Goal: Transaction & Acquisition: Purchase product/service

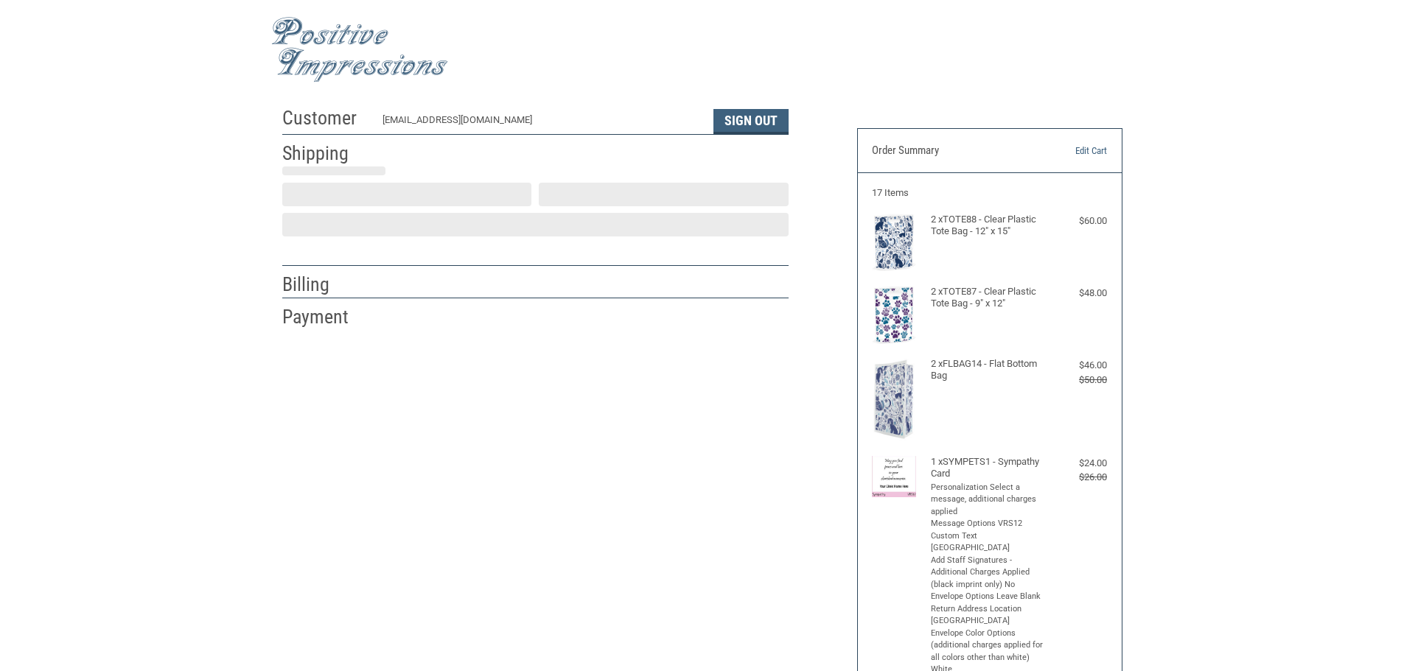
scroll to position [1, 0]
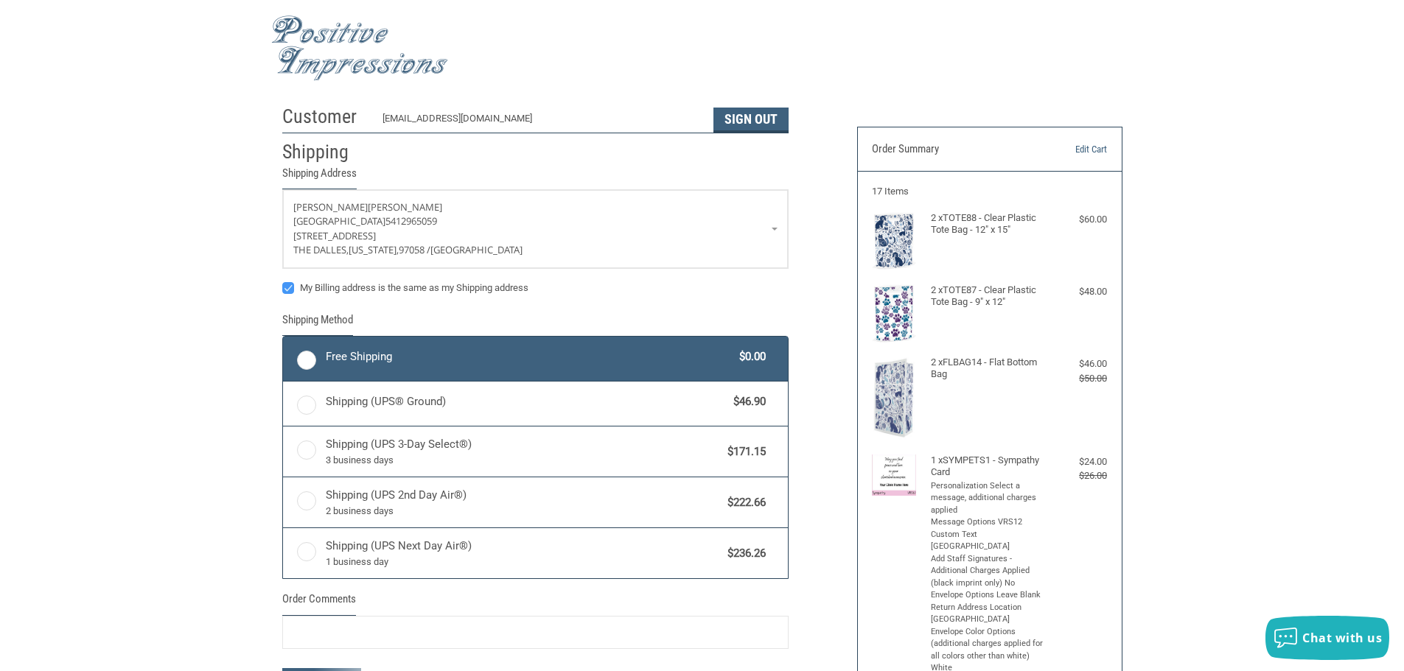
click at [305, 363] on label "Free Shipping $0.00" at bounding box center [535, 359] width 505 height 44
click at [284, 339] on input "Free Shipping $0.00" at bounding box center [283, 338] width 1 height 1
radio input "true"
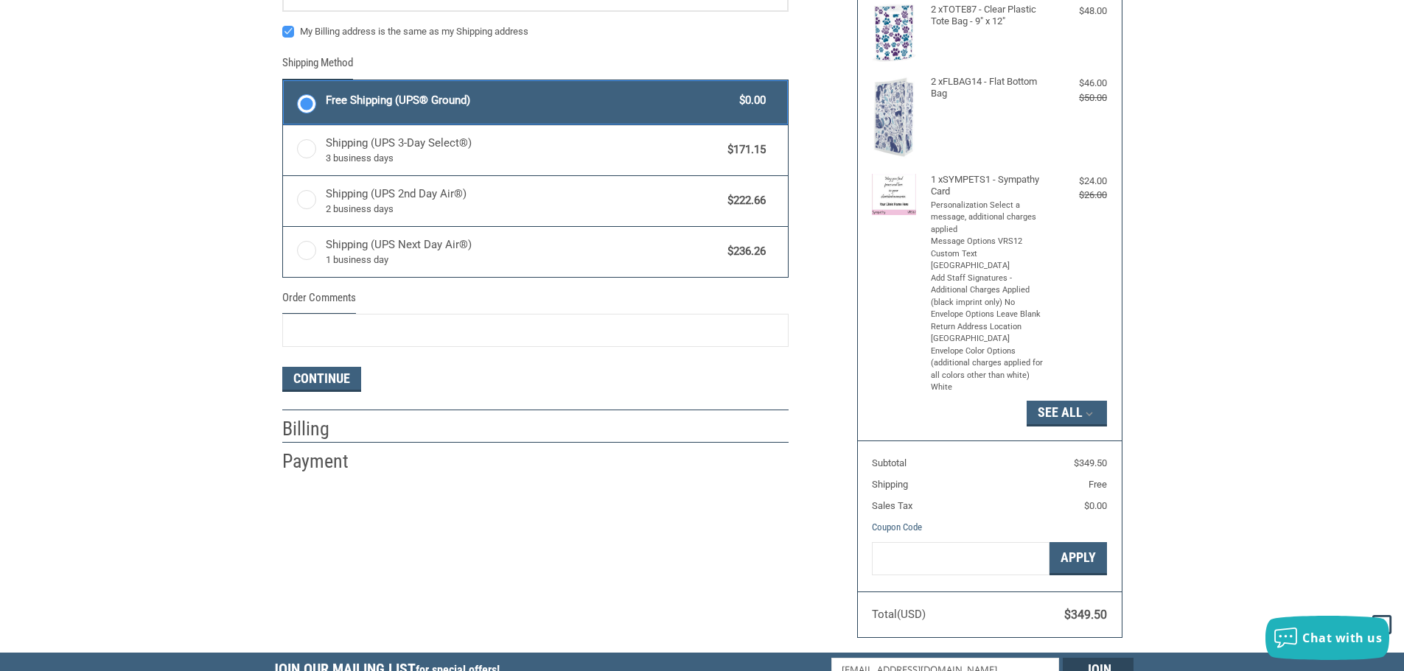
scroll to position [296, 0]
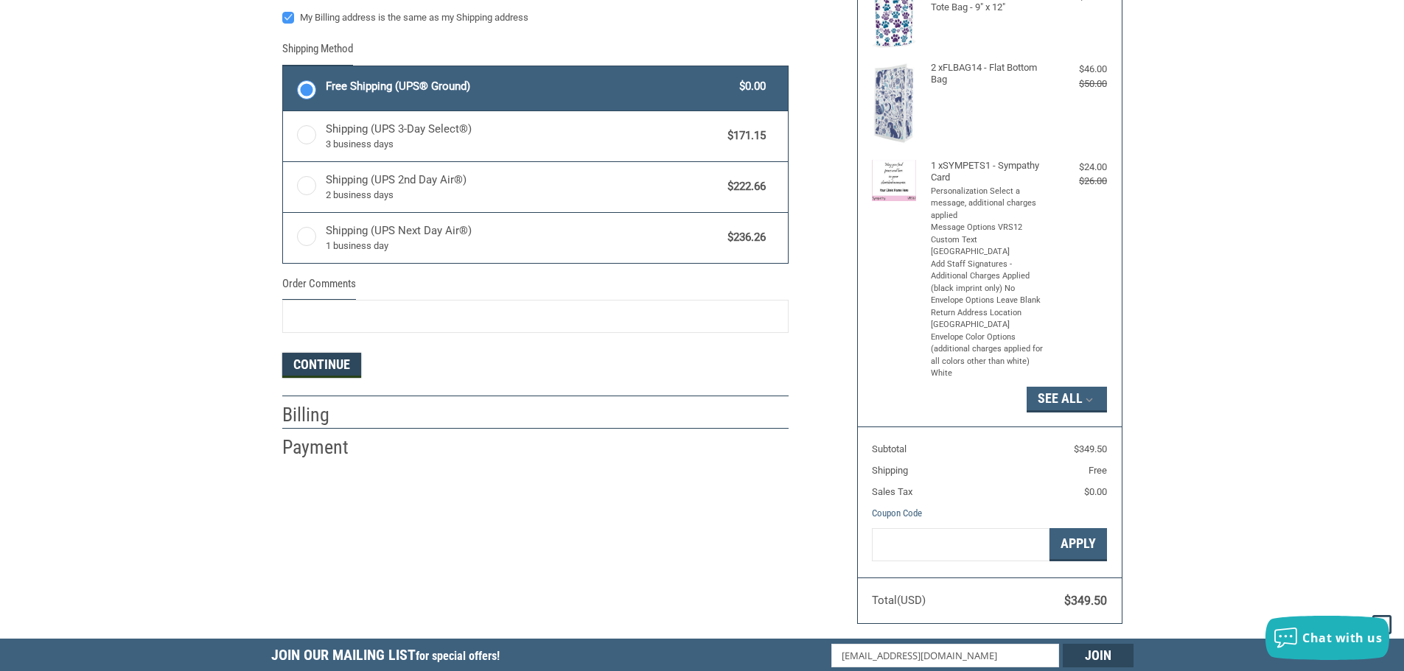
click at [327, 366] on button "Continue" at bounding box center [321, 365] width 79 height 25
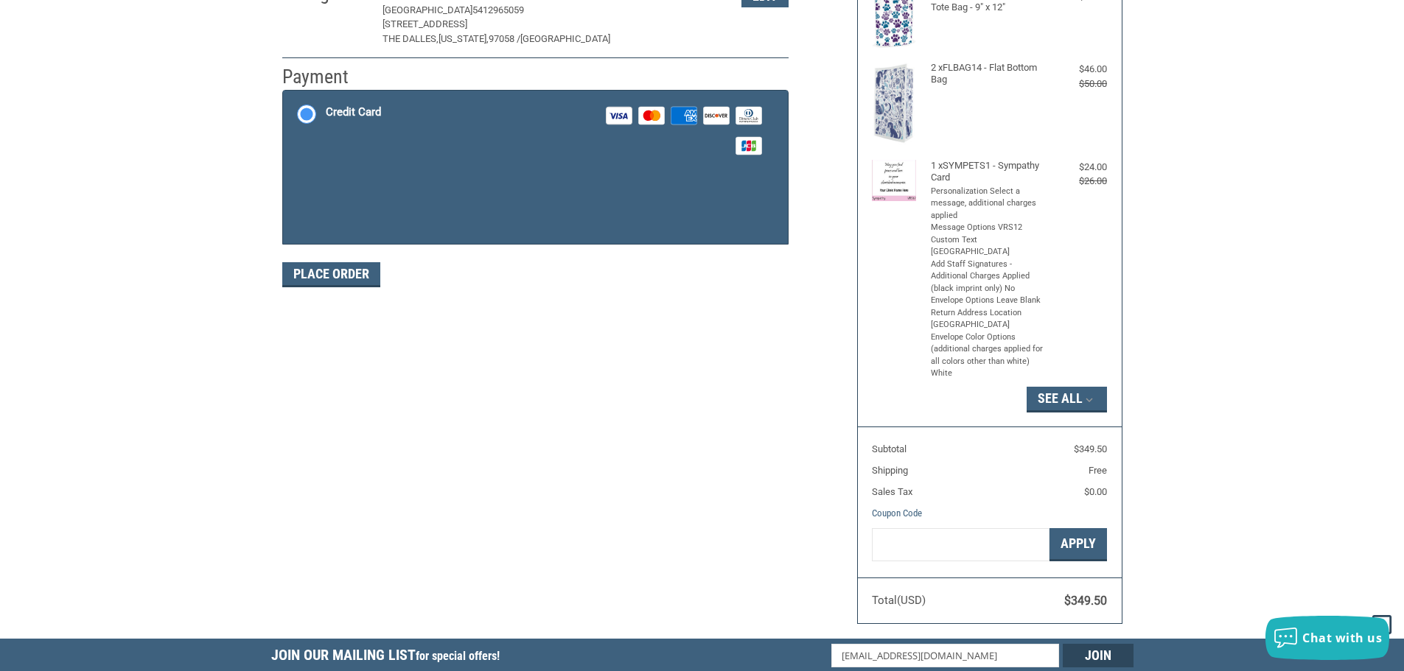
scroll to position [294, 0]
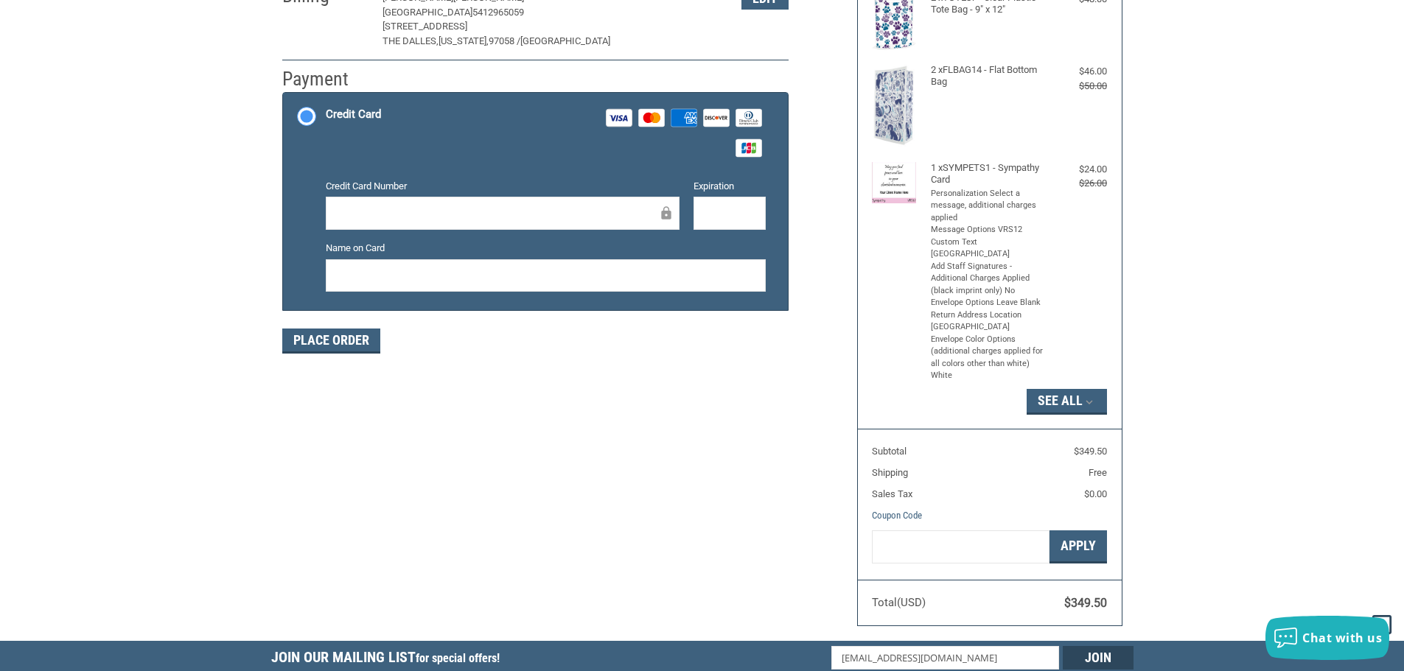
click at [374, 203] on div at bounding box center [503, 213] width 354 height 33
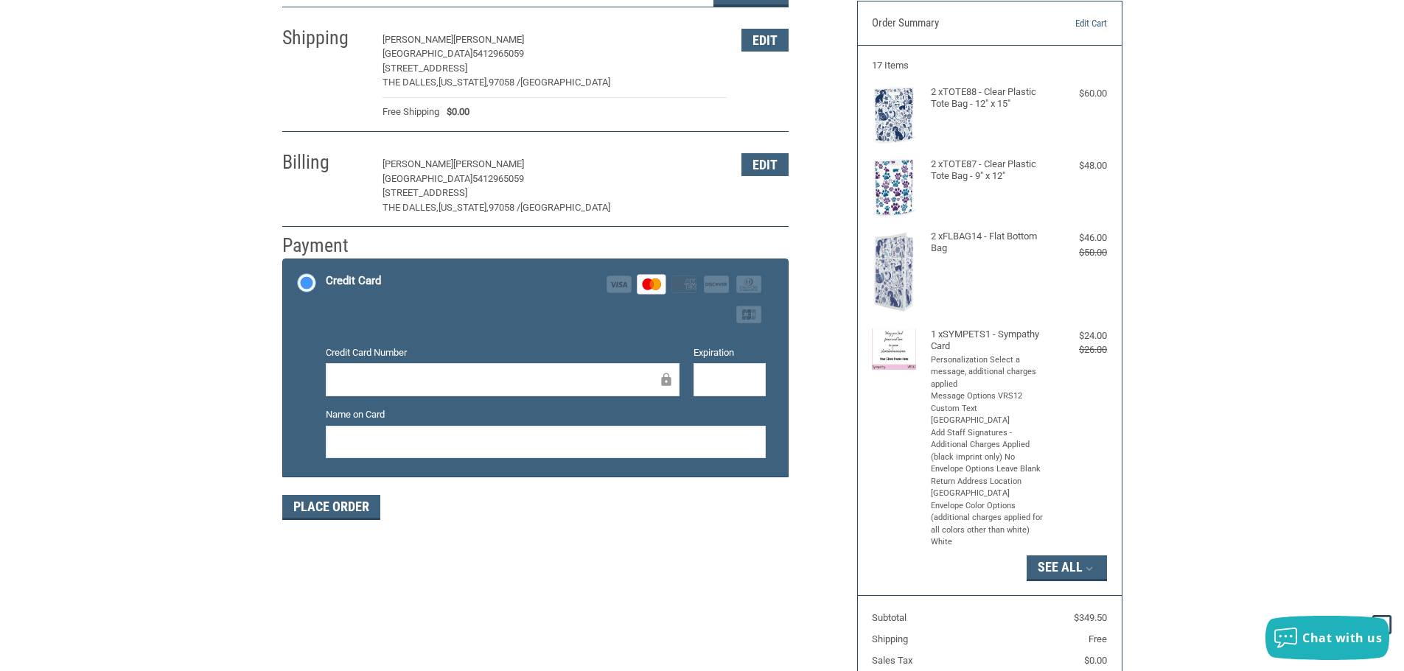
scroll to position [147, 0]
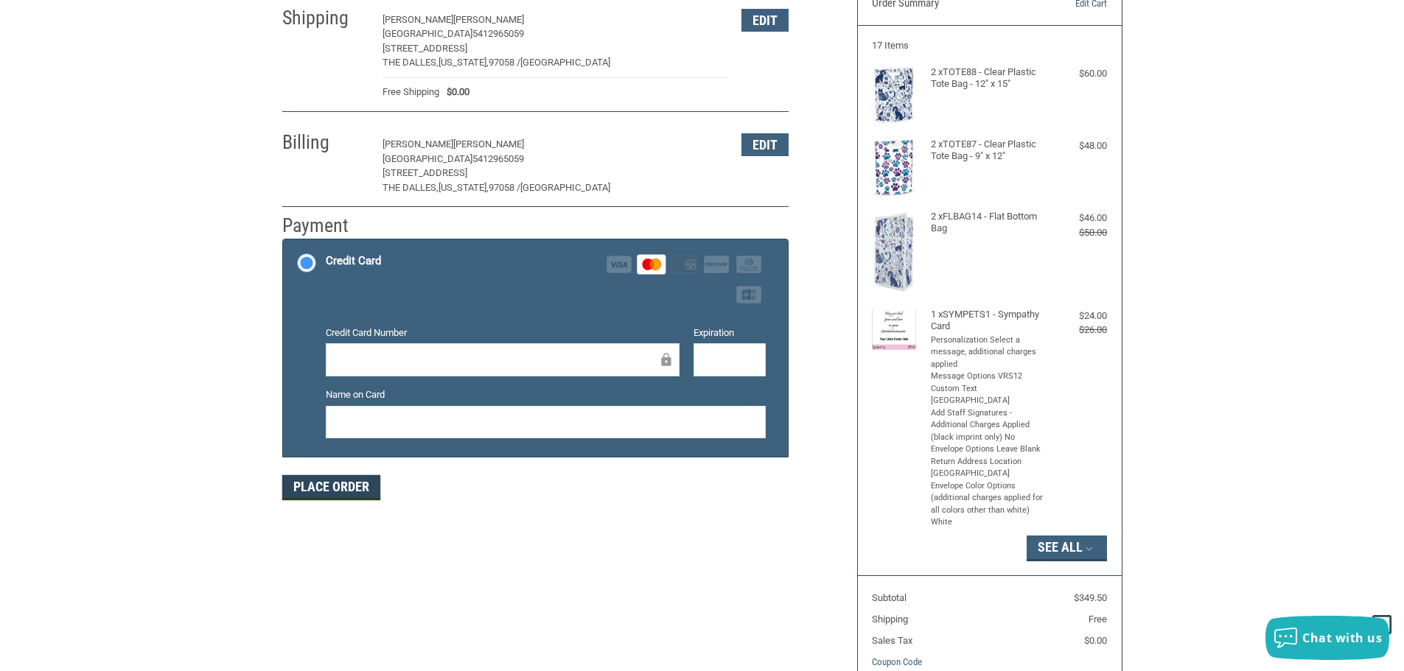
click at [326, 478] on button "Place Order" at bounding box center [331, 487] width 98 height 25
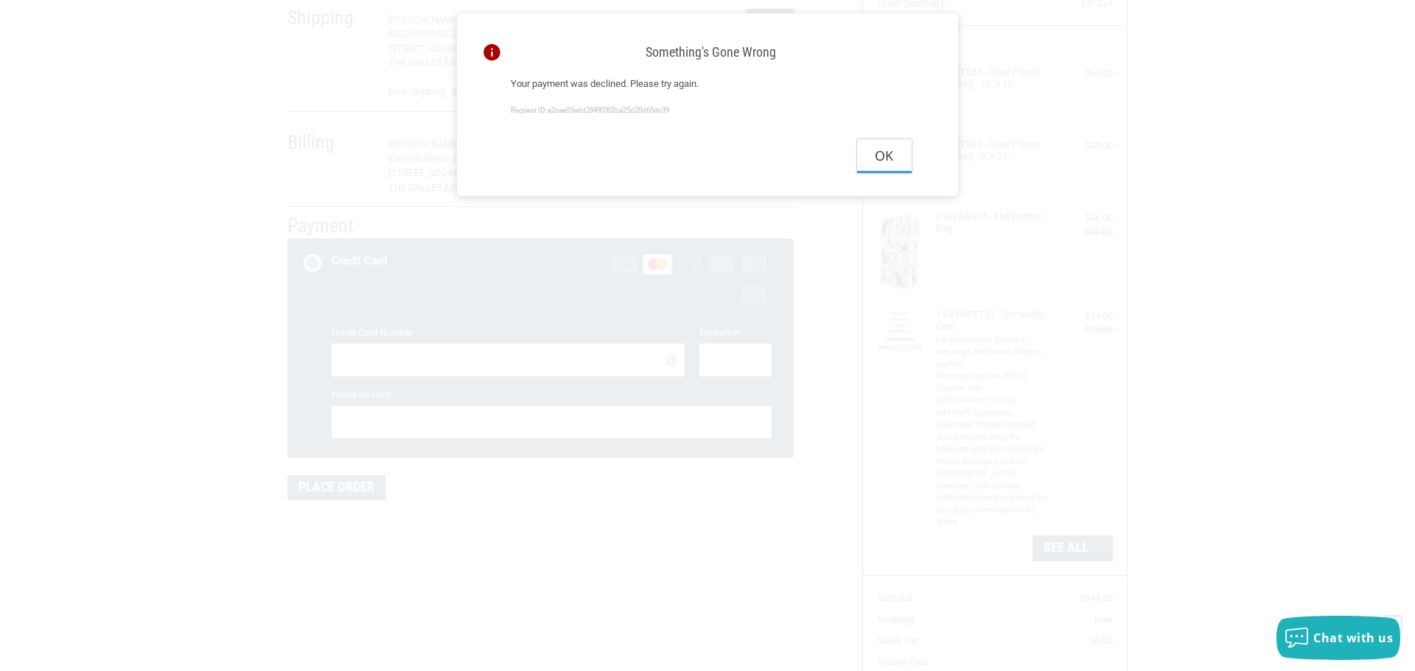
click at [884, 161] on button "Ok" at bounding box center [884, 155] width 55 height 33
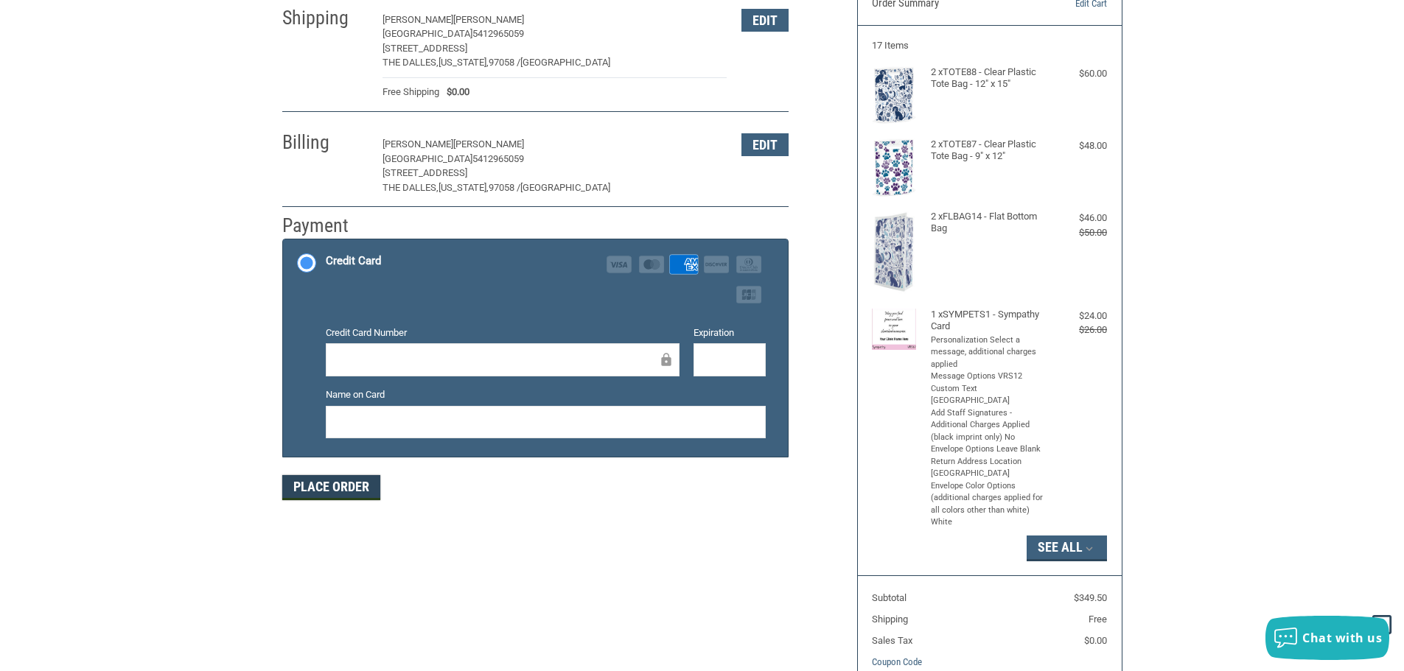
click at [302, 489] on button "Place Order" at bounding box center [331, 487] width 98 height 25
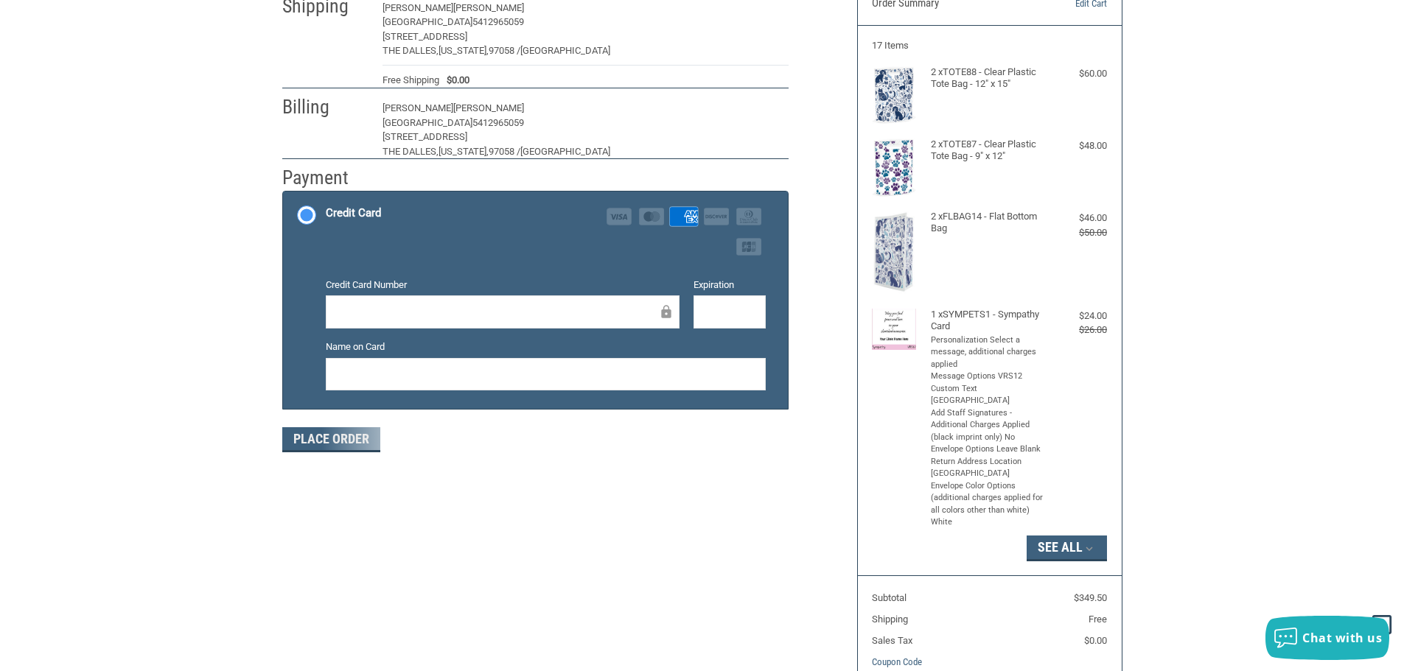
scroll to position [0, 0]
